Goal: Information Seeking & Learning: Understand process/instructions

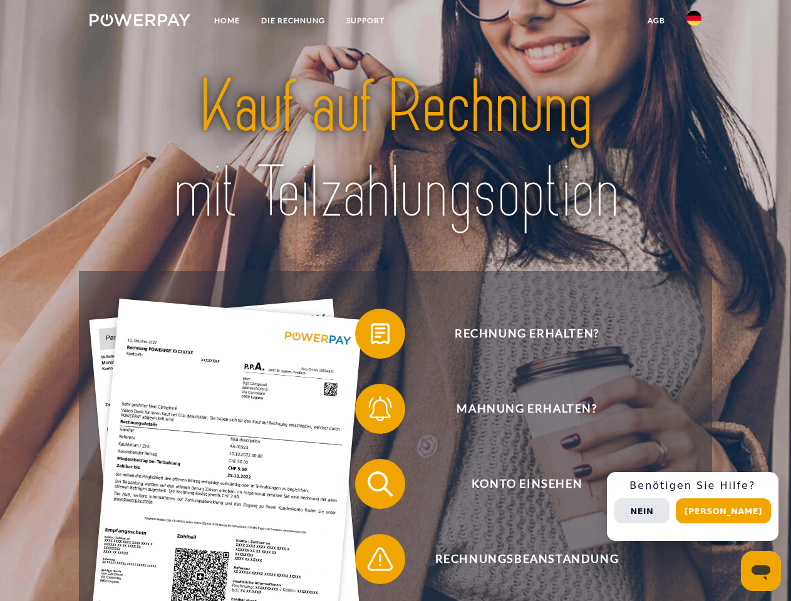
click at [140, 22] on img at bounding box center [140, 20] width 101 height 13
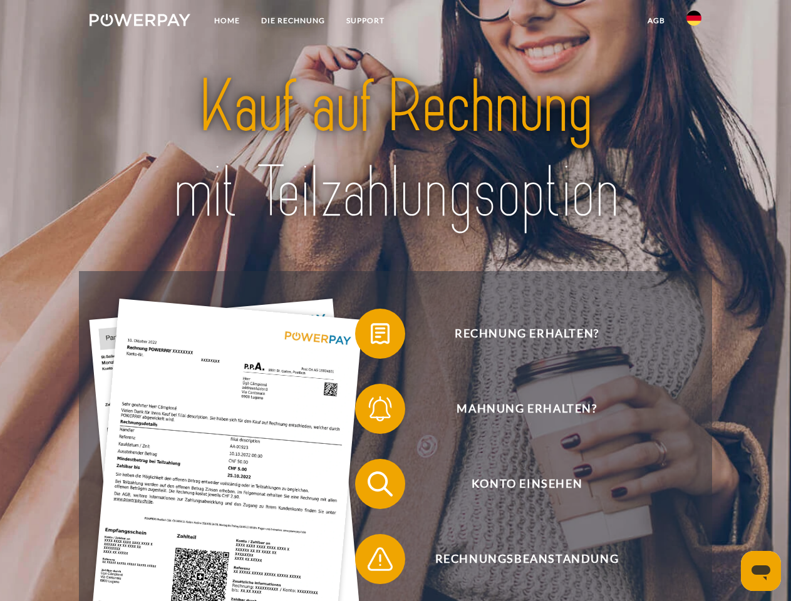
click at [694, 22] on img at bounding box center [693, 18] width 15 height 15
click at [656, 21] on link "agb" at bounding box center [656, 20] width 39 height 23
click at [371, 336] on span at bounding box center [361, 333] width 63 height 63
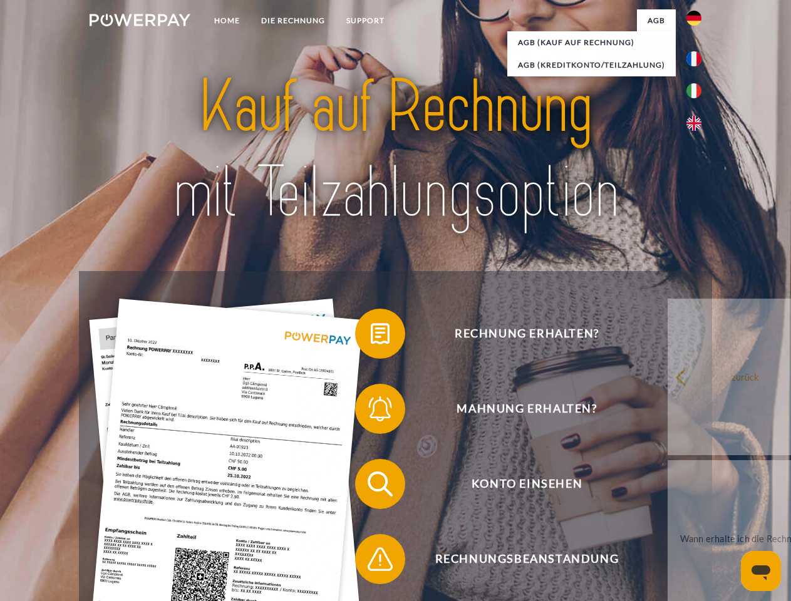
click at [371, 411] on span at bounding box center [361, 409] width 63 height 63
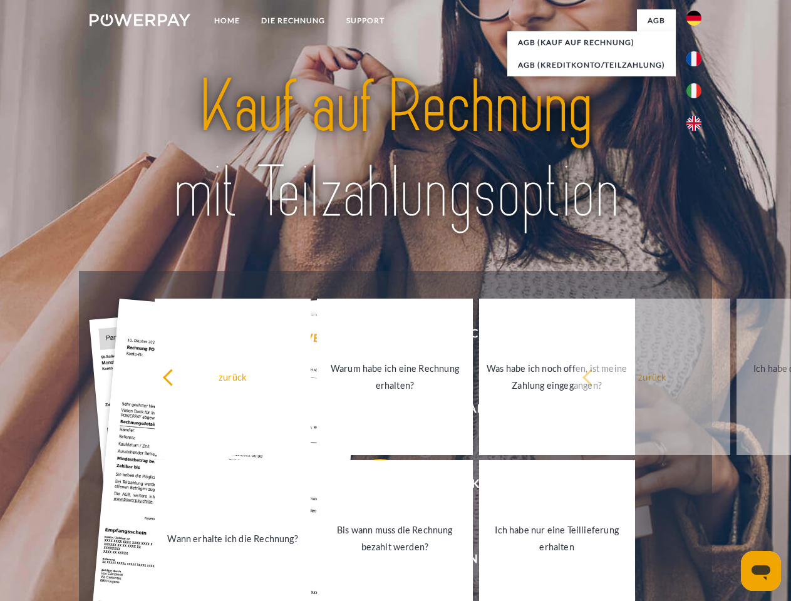
click at [371, 487] on link "Bis wann muss die Rechnung bezahlt werden?" at bounding box center [395, 538] width 156 height 157
click at [371, 562] on span at bounding box center [361, 559] width 63 height 63
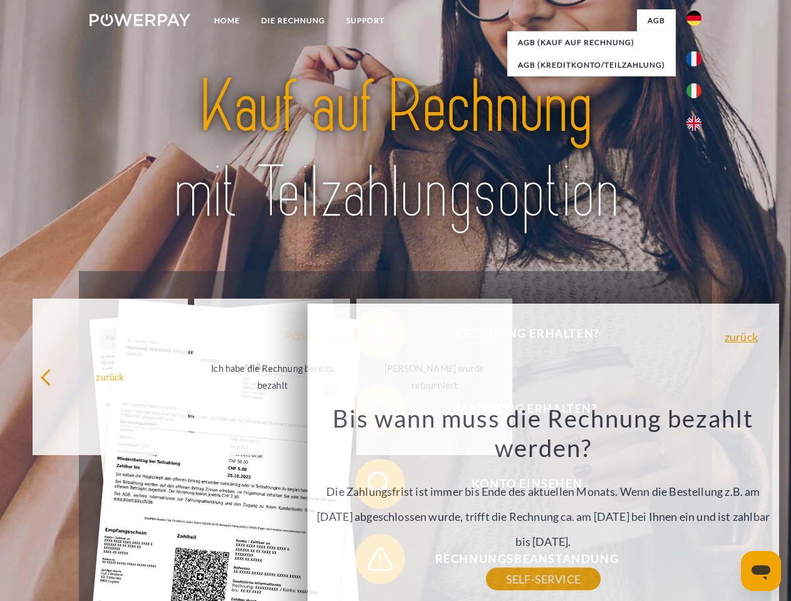
click at [697, 507] on div "Rechnung erhalten? Mahnung erhalten? Konto einsehen" at bounding box center [395, 521] width 632 height 501
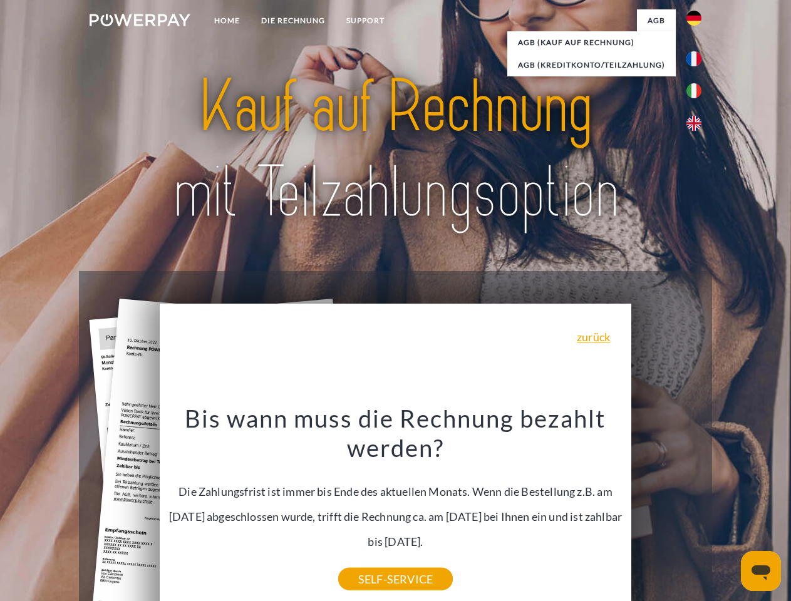
click at [666, 509] on span "Konto einsehen" at bounding box center [526, 484] width 307 height 50
click at [728, 511] on header "Home DIE RECHNUNG SUPPORT" at bounding box center [395, 432] width 791 height 865
